Goal: Task Accomplishment & Management: Use online tool/utility

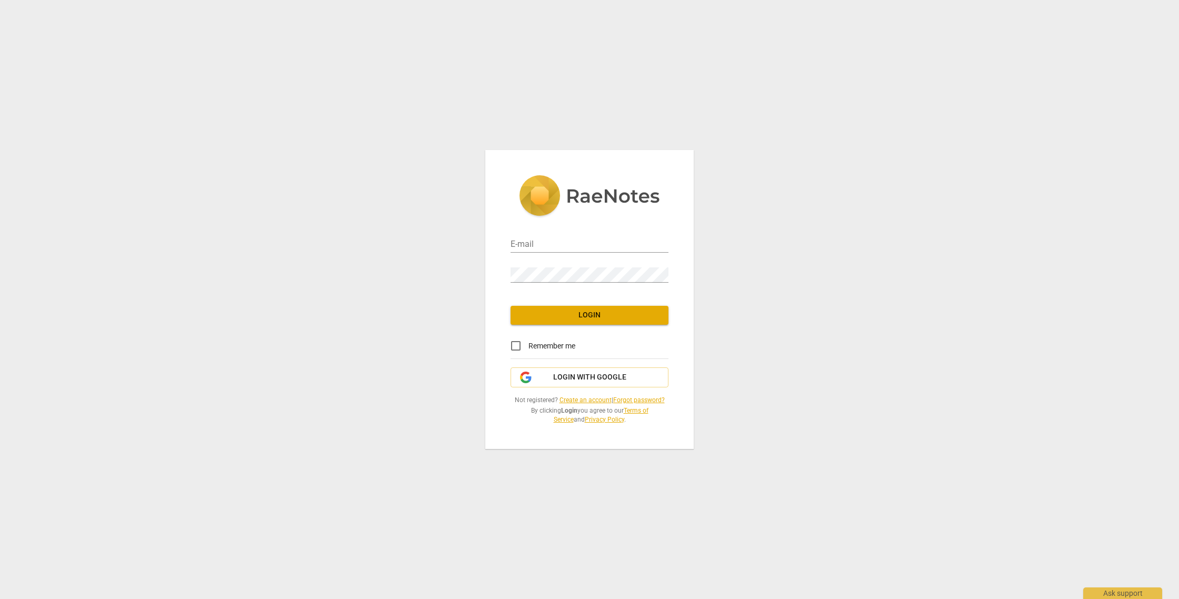
type input "beagle3je@gmail.com"
click at [594, 306] on button "Login" at bounding box center [589, 315] width 158 height 19
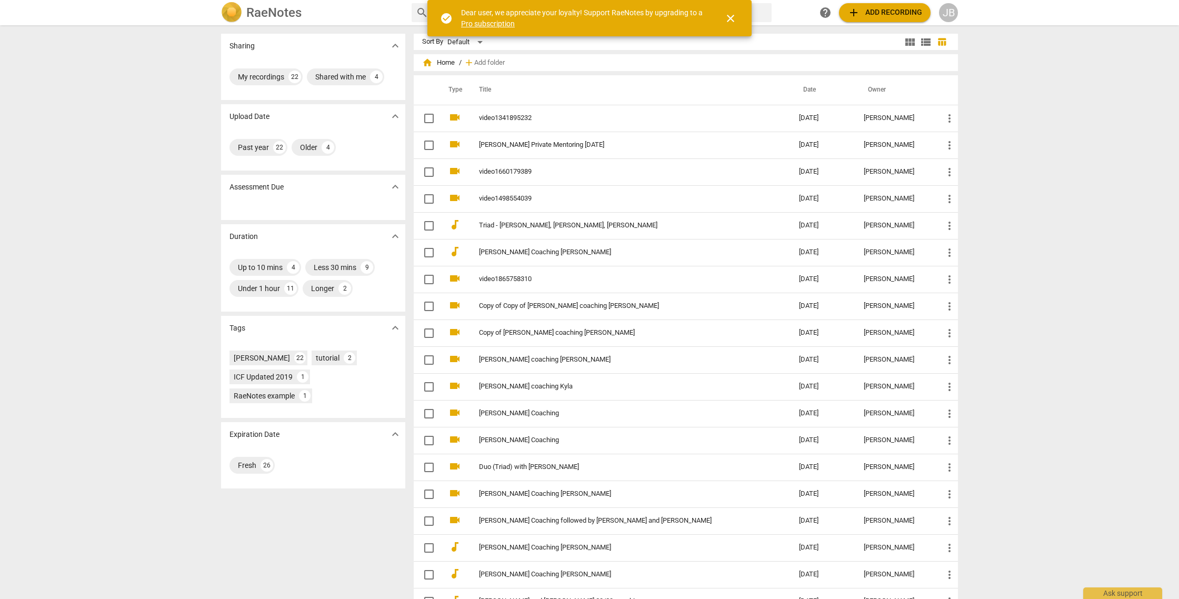
click at [901, 12] on span "add Add recording" at bounding box center [884, 12] width 75 height 13
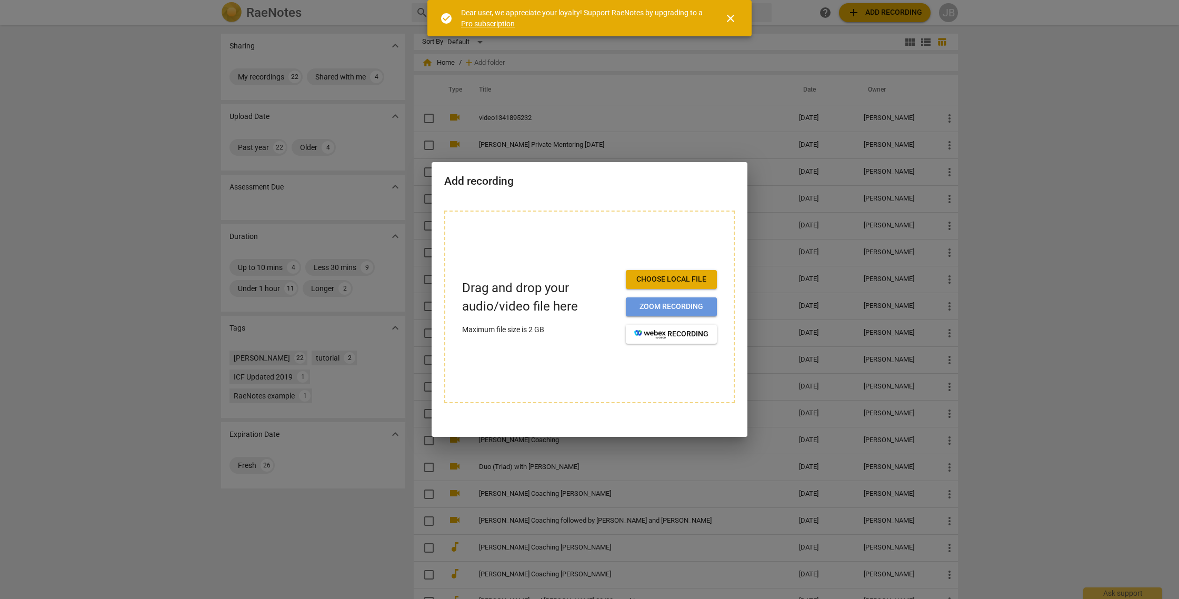
click at [697, 312] on span "Zoom recording" at bounding box center [671, 307] width 74 height 11
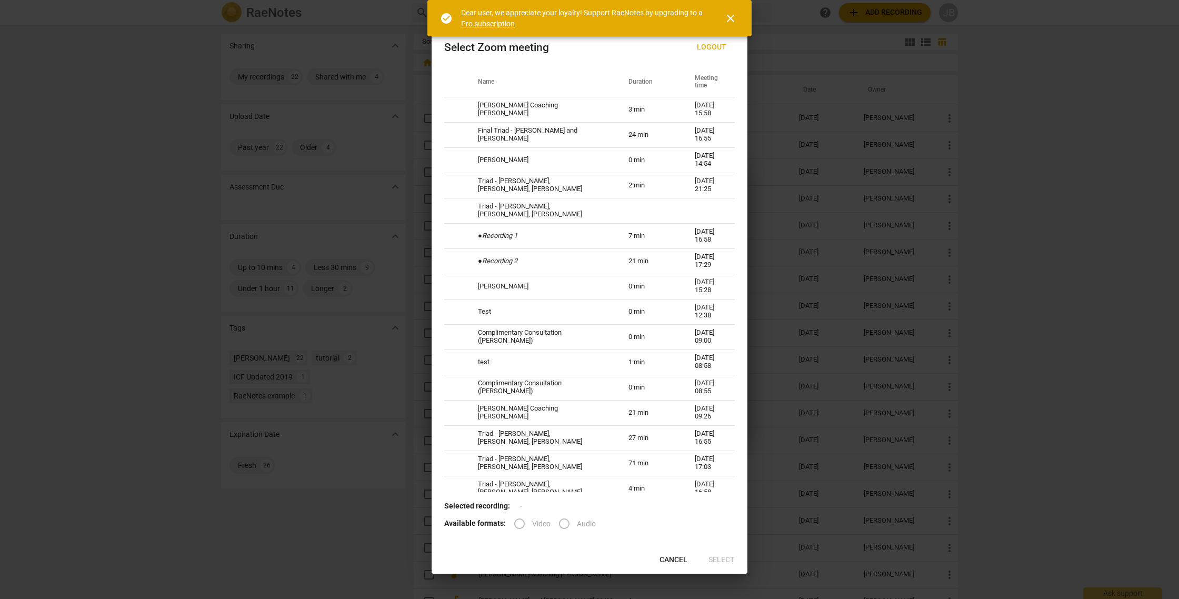
click at [733, 18] on span "close" at bounding box center [730, 18] width 13 height 13
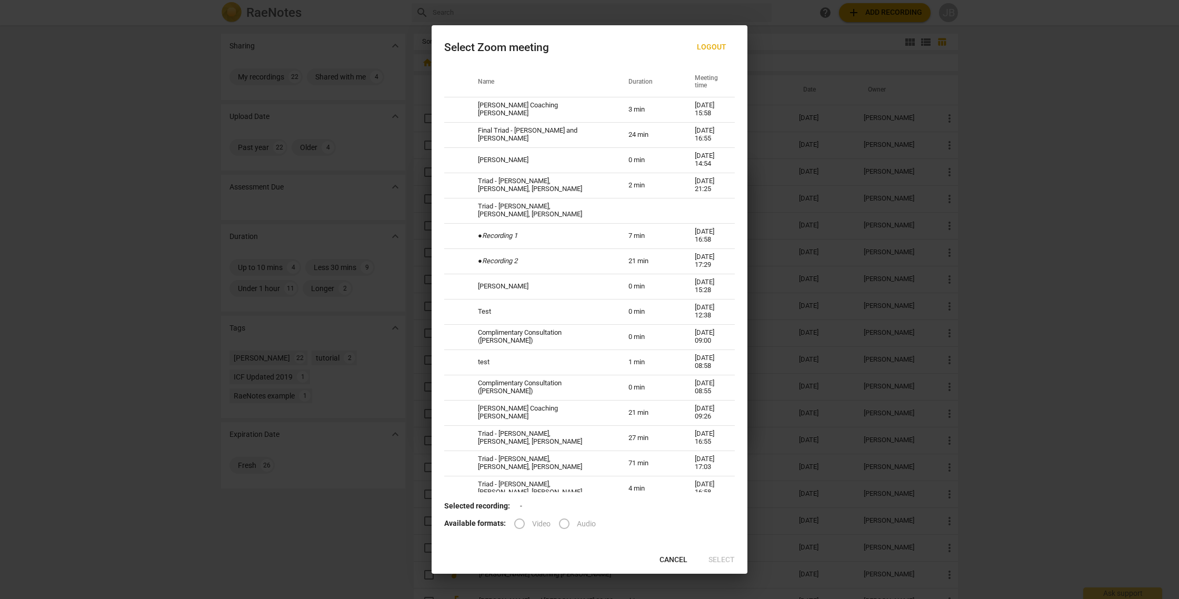
click at [717, 45] on span "Logout" at bounding box center [711, 47] width 29 height 11
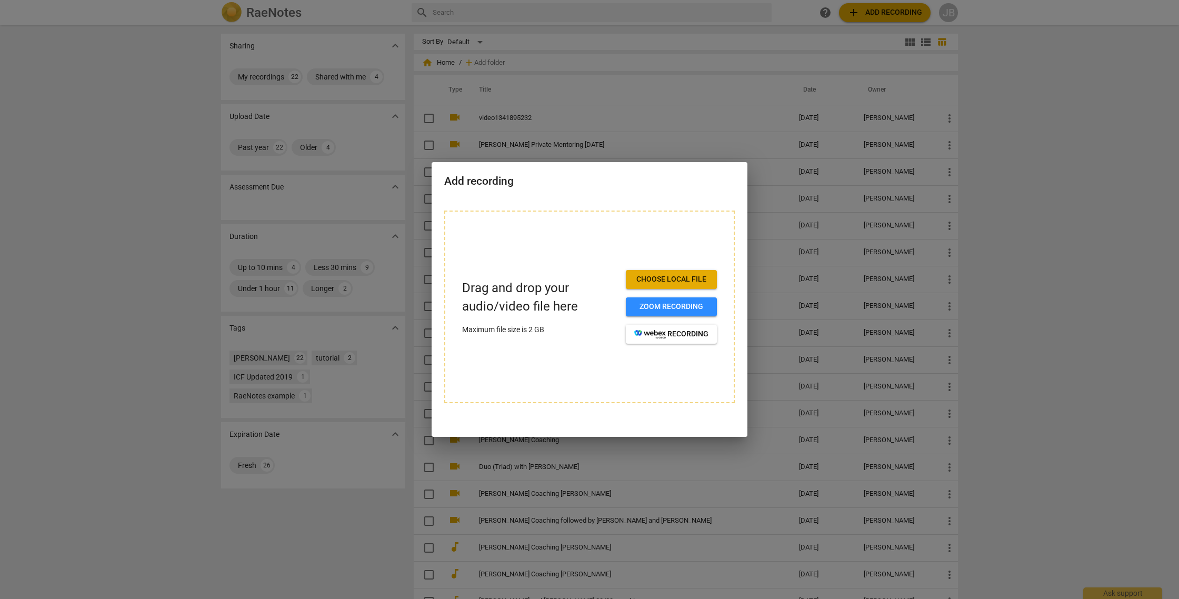
click at [681, 282] on span "Choose local file" at bounding box center [671, 279] width 74 height 11
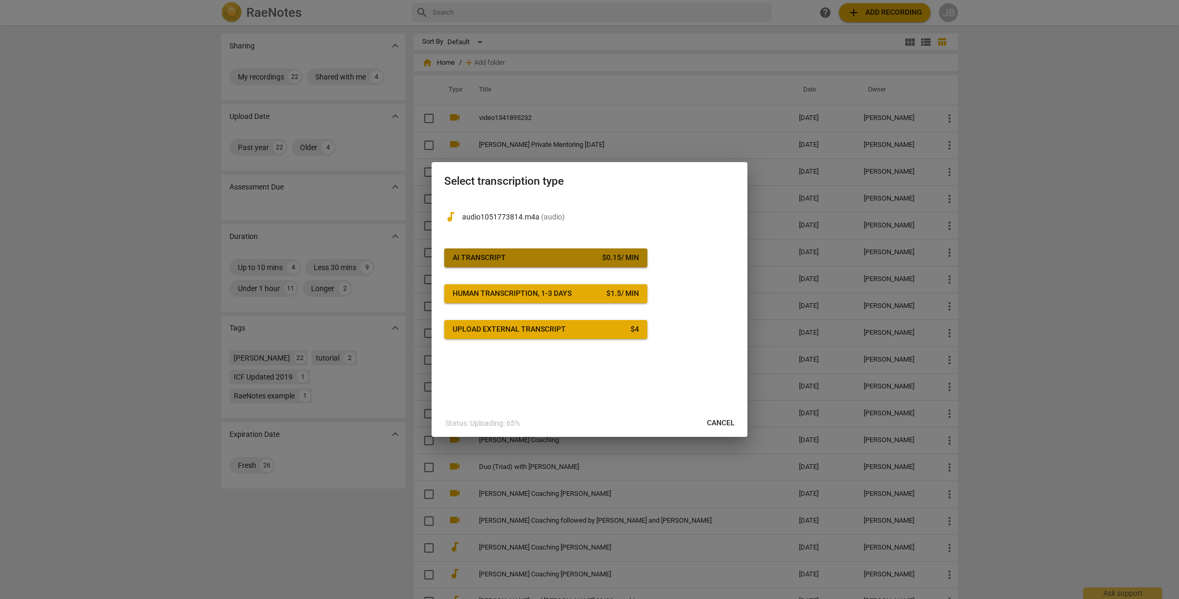
click at [610, 252] on button "AI Transcript $ 0.15 / min" at bounding box center [545, 257] width 203 height 19
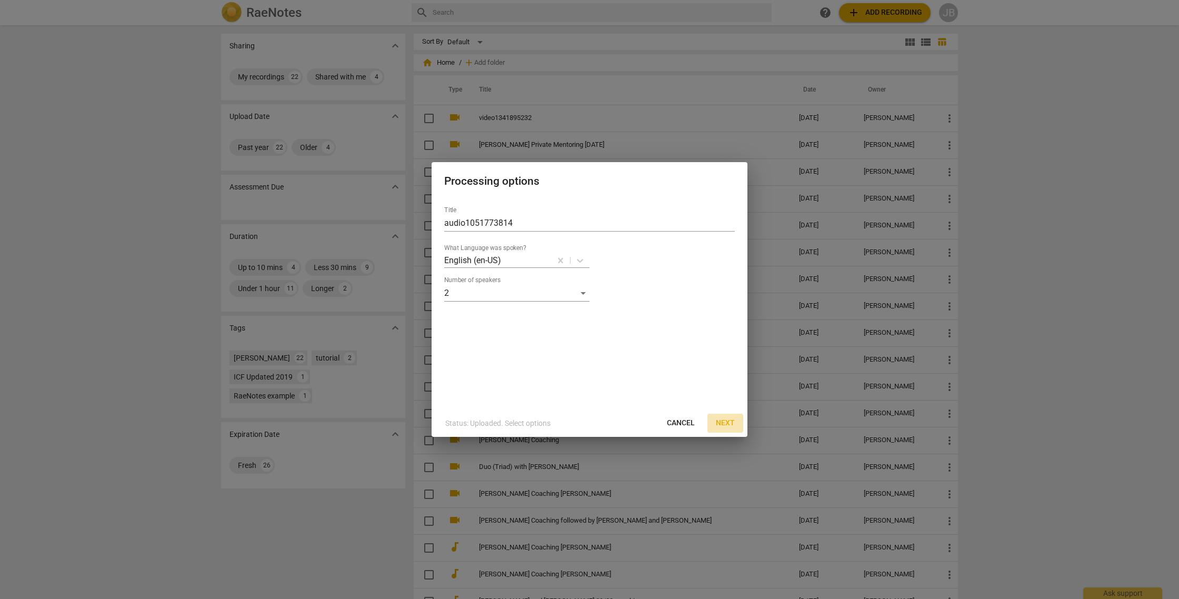
click at [727, 421] on span "Next" at bounding box center [725, 423] width 19 height 11
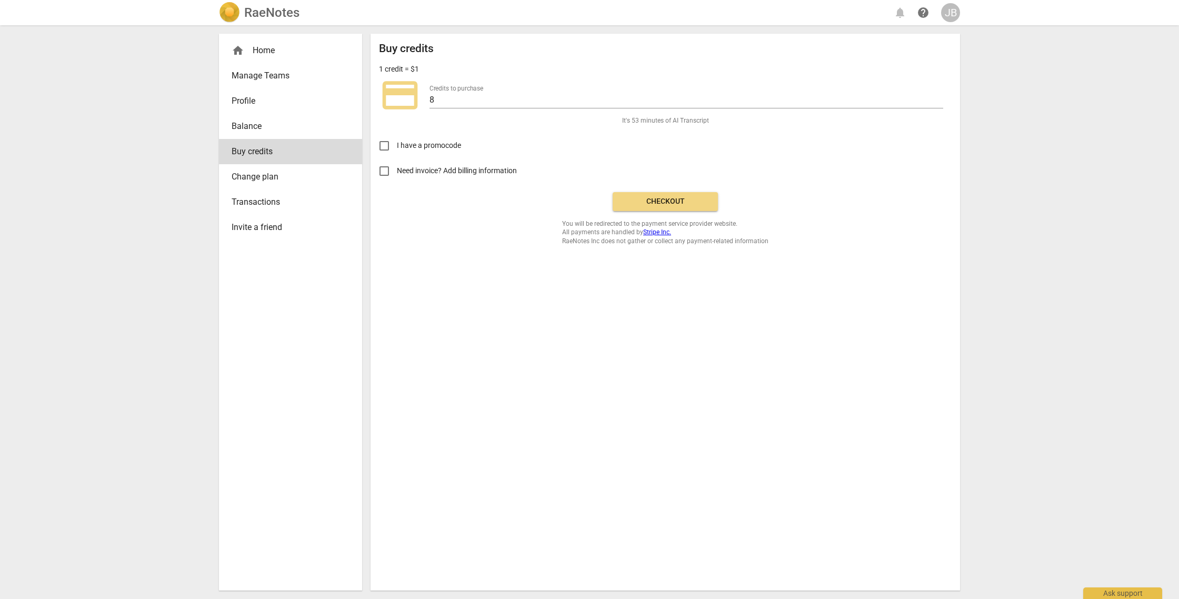
click at [637, 204] on span "Checkout" at bounding box center [665, 201] width 88 height 11
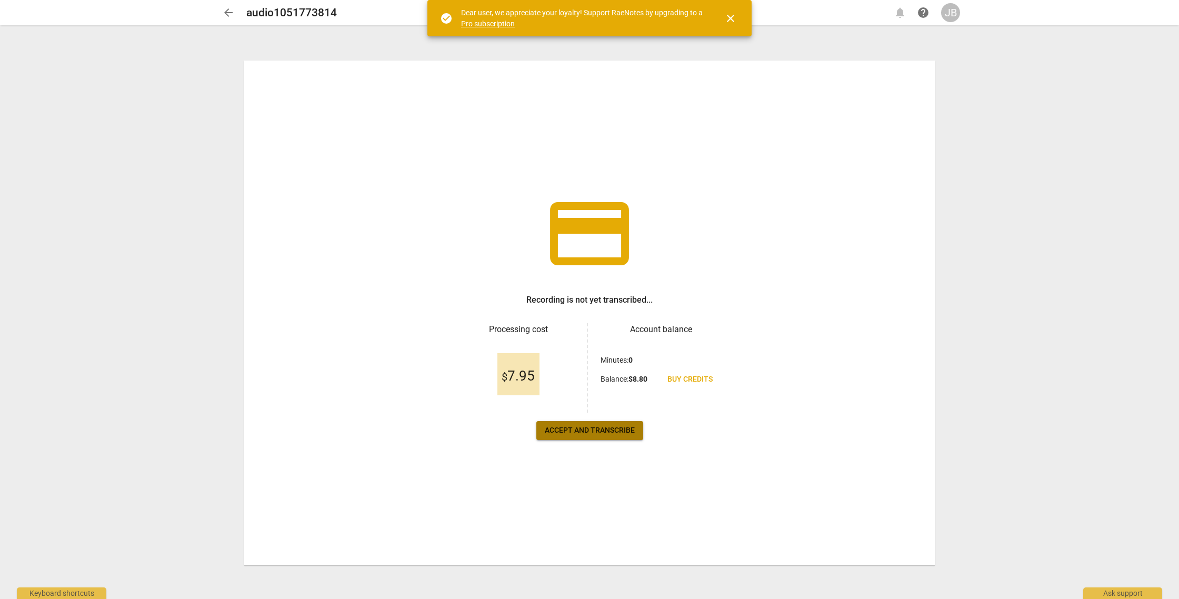
click at [609, 435] on span "Accept and transcribe" at bounding box center [590, 430] width 90 height 11
